Goal: Navigation & Orientation: Find specific page/section

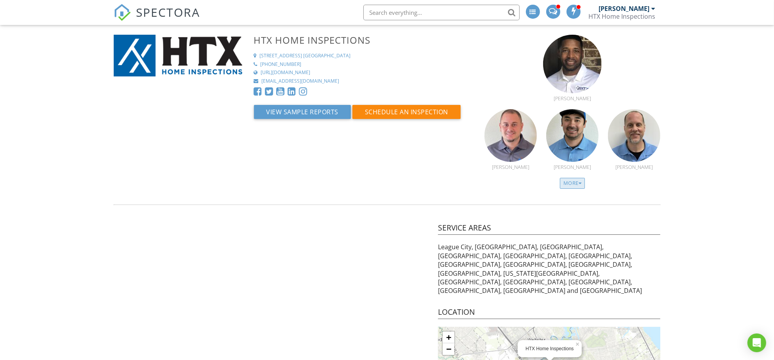
click at [564, 182] on div "More" at bounding box center [572, 183] width 25 height 11
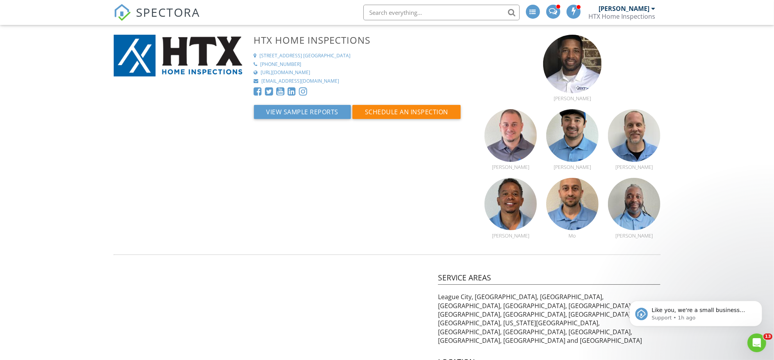
click at [119, 10] on img at bounding box center [122, 12] width 17 height 17
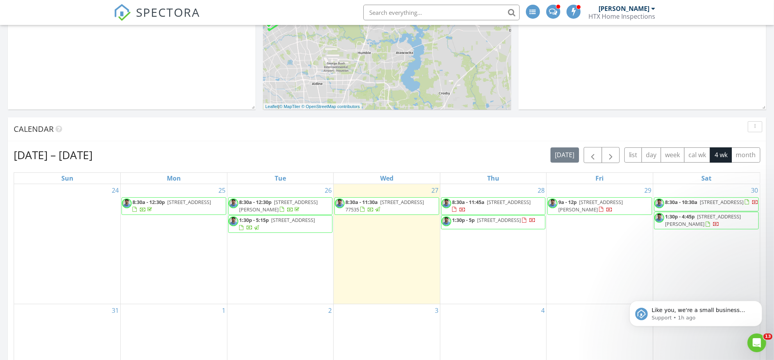
click at [465, 207] on div at bounding box center [462, 210] width 6 height 6
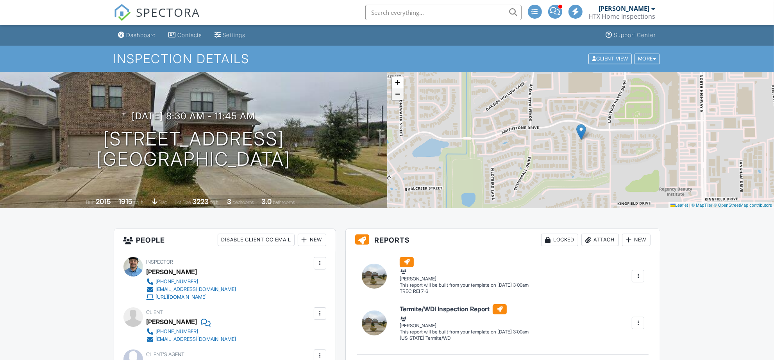
click at [401, 95] on link "−" at bounding box center [398, 94] width 12 height 12
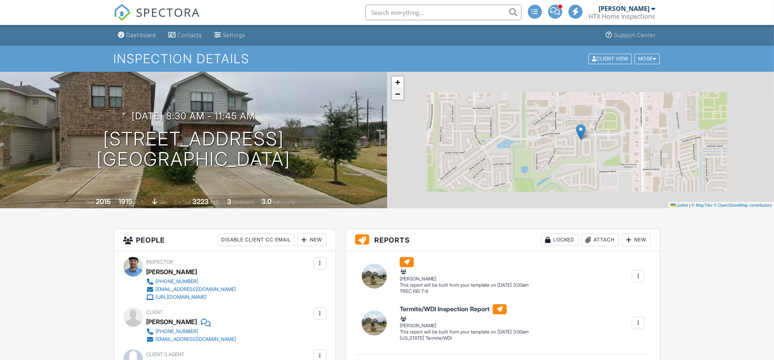
click at [401, 95] on link "−" at bounding box center [398, 94] width 12 height 12
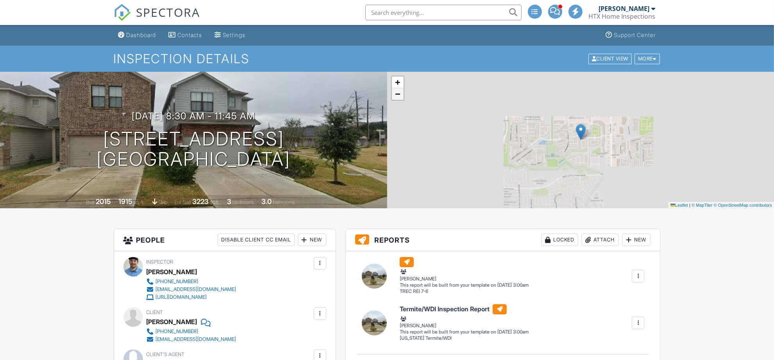
click at [401, 95] on link "−" at bounding box center [398, 94] width 12 height 12
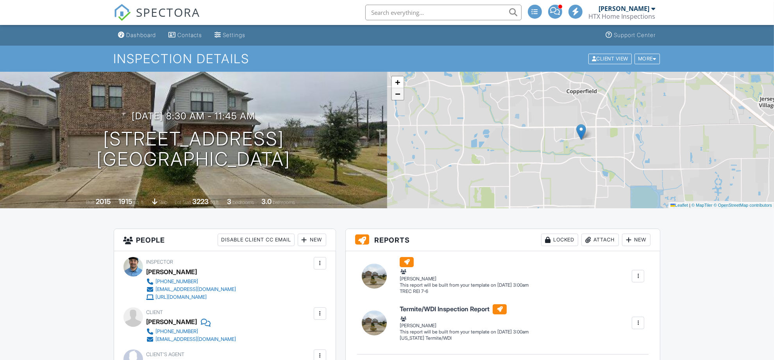
click at [401, 95] on link "−" at bounding box center [398, 94] width 12 height 12
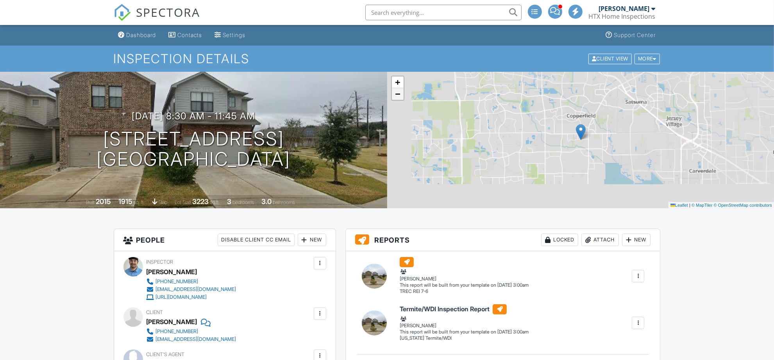
click at [401, 95] on link "−" at bounding box center [398, 94] width 12 height 12
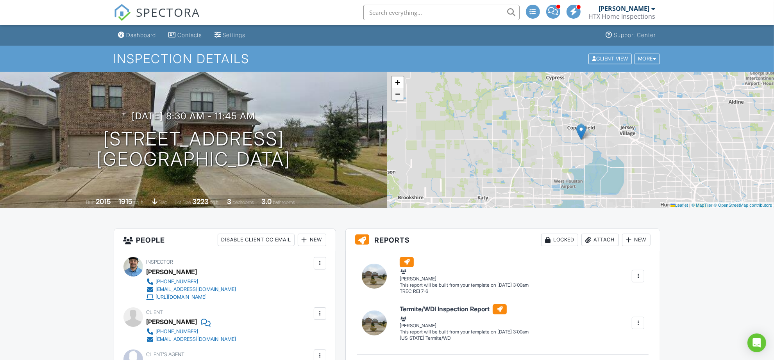
click at [401, 95] on link "−" at bounding box center [398, 94] width 12 height 12
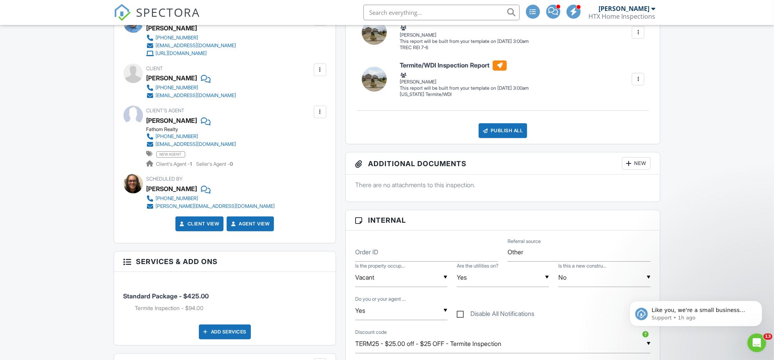
scroll to position [98, 0]
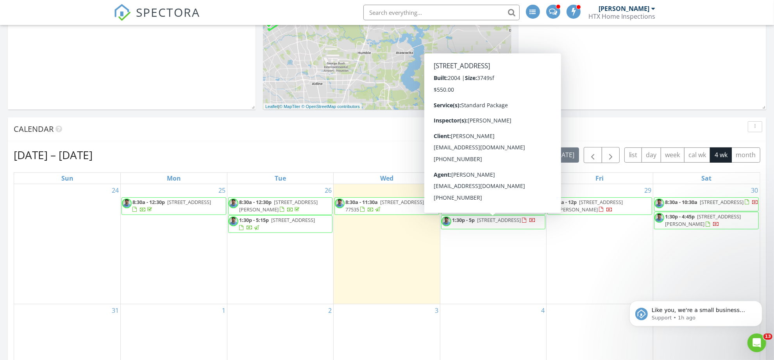
click at [477, 223] on link "1:30p - 5p 17518 Cypress Laurel St , Houston 77095" at bounding box center [494, 220] width 84 height 7
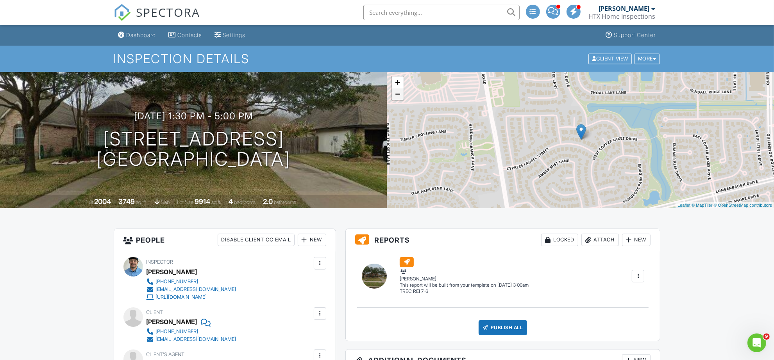
click at [399, 96] on link "−" at bounding box center [398, 94] width 12 height 12
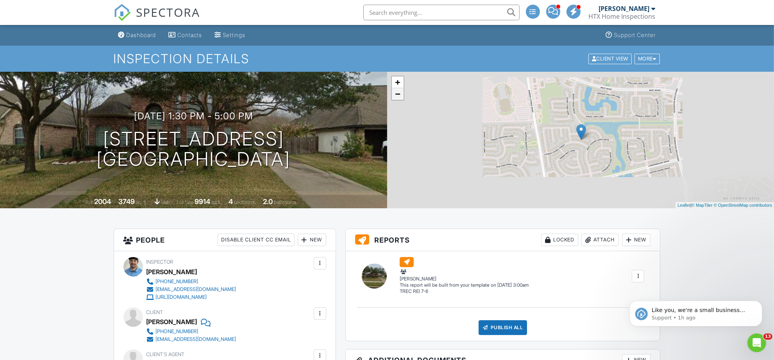
click at [399, 96] on link "−" at bounding box center [398, 94] width 12 height 12
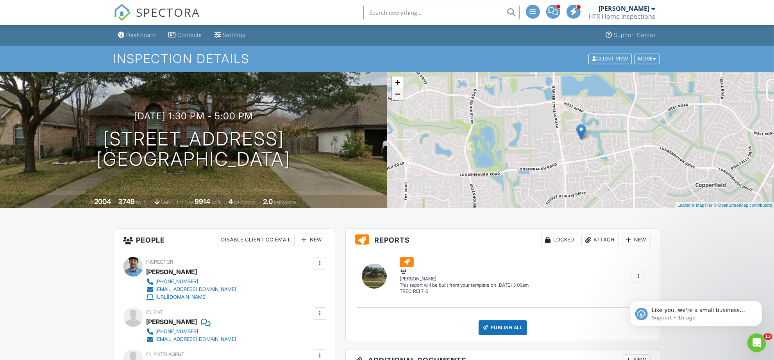
click at [399, 96] on link "−" at bounding box center [398, 94] width 12 height 12
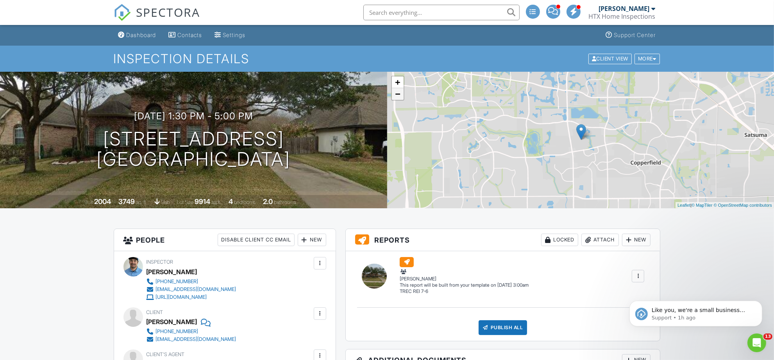
click at [399, 96] on link "−" at bounding box center [398, 94] width 12 height 12
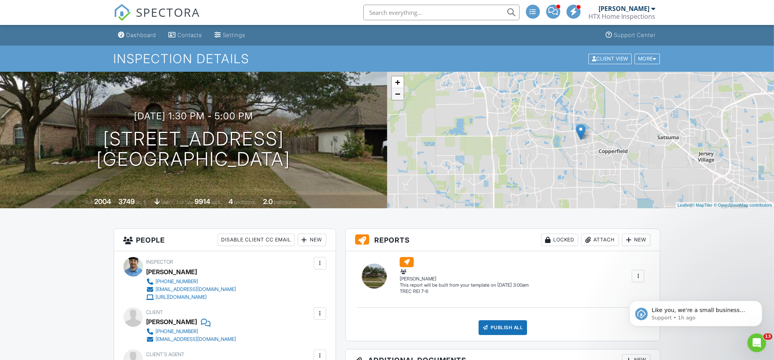
click at [399, 96] on link "−" at bounding box center [398, 94] width 12 height 12
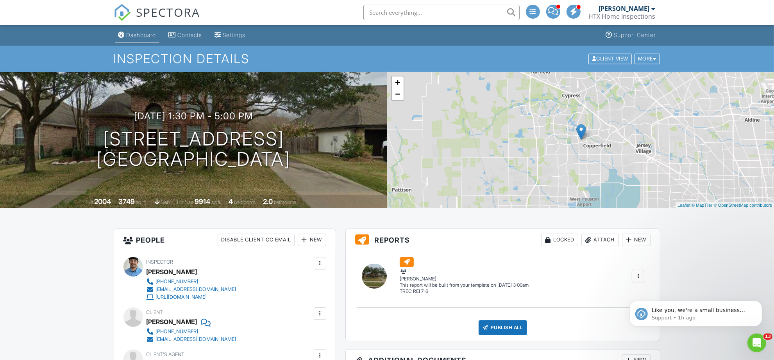
click at [126, 36] on link "Dashboard" at bounding box center [137, 35] width 44 height 14
